Goal: Check status

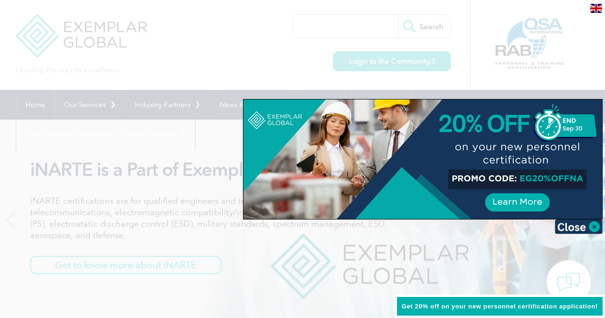
click at [237, 69] on div at bounding box center [302, 159] width 605 height 318
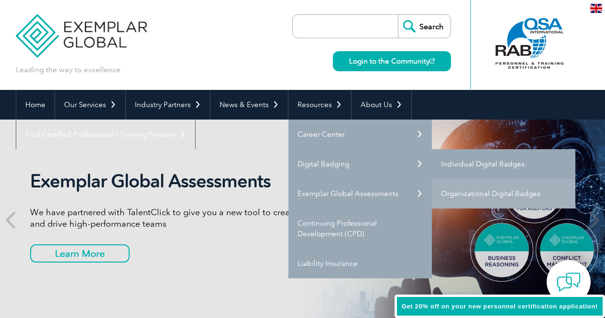
click at [473, 165] on link "Individual Digital Badges" at bounding box center [503, 164] width 143 height 30
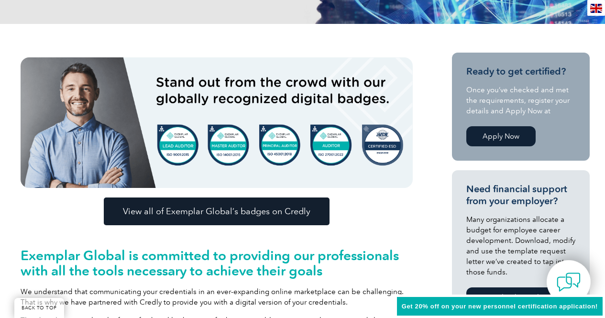
scroll to position [208, 0]
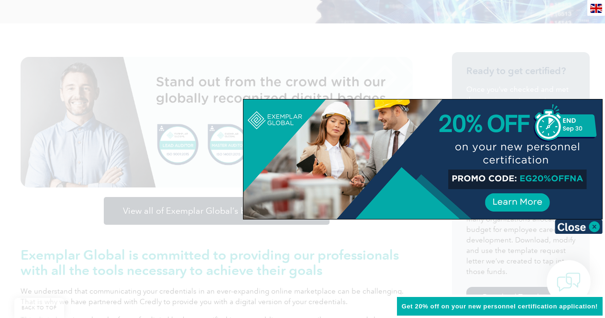
click at [236, 220] on div at bounding box center [302, 159] width 605 height 318
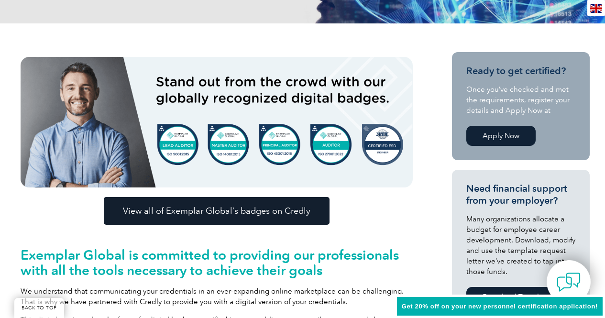
click at [236, 212] on span "View all of Exemplar Global’s badges on Credly" at bounding box center [216, 211] width 187 height 9
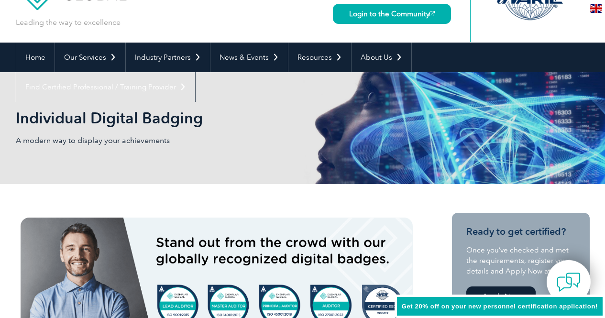
scroll to position [0, 0]
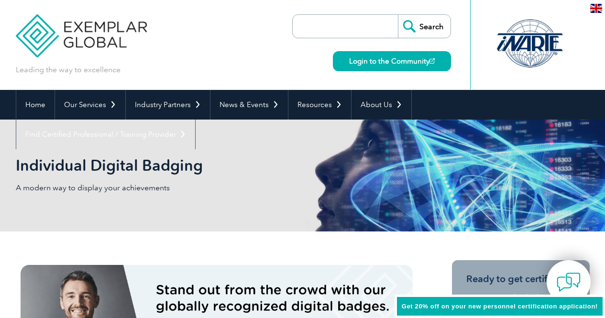
click at [338, 29] on input "search" at bounding box center [347, 26] width 100 height 23
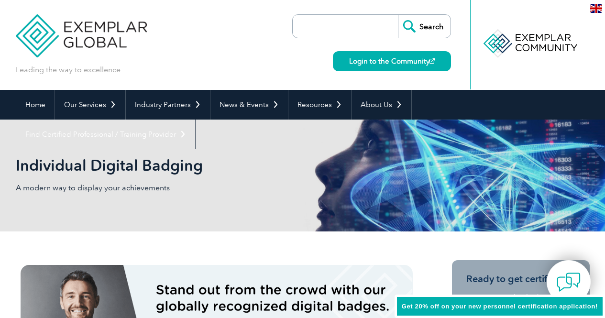
paste input "Credential ID Certificate 30473069-299076"
drag, startPoint x: 327, startPoint y: 26, endPoint x: 240, endPoint y: 21, distance: 87.1
click at [240, 21] on div "Leading the way to excellence Credential ID Certificate 30473069-299076 Search …" at bounding box center [303, 45] width 574 height 90
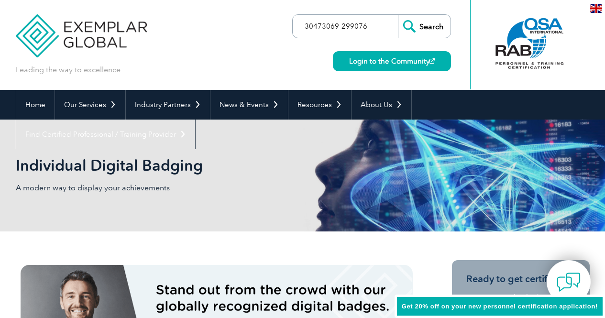
type input "30473069-299076"
click at [417, 28] on input "Search" at bounding box center [424, 26] width 53 height 23
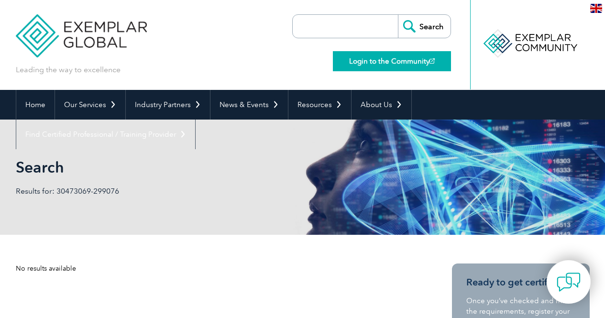
click at [405, 62] on link "Login to the Community" at bounding box center [392, 61] width 118 height 20
